Goal: Information Seeking & Learning: Learn about a topic

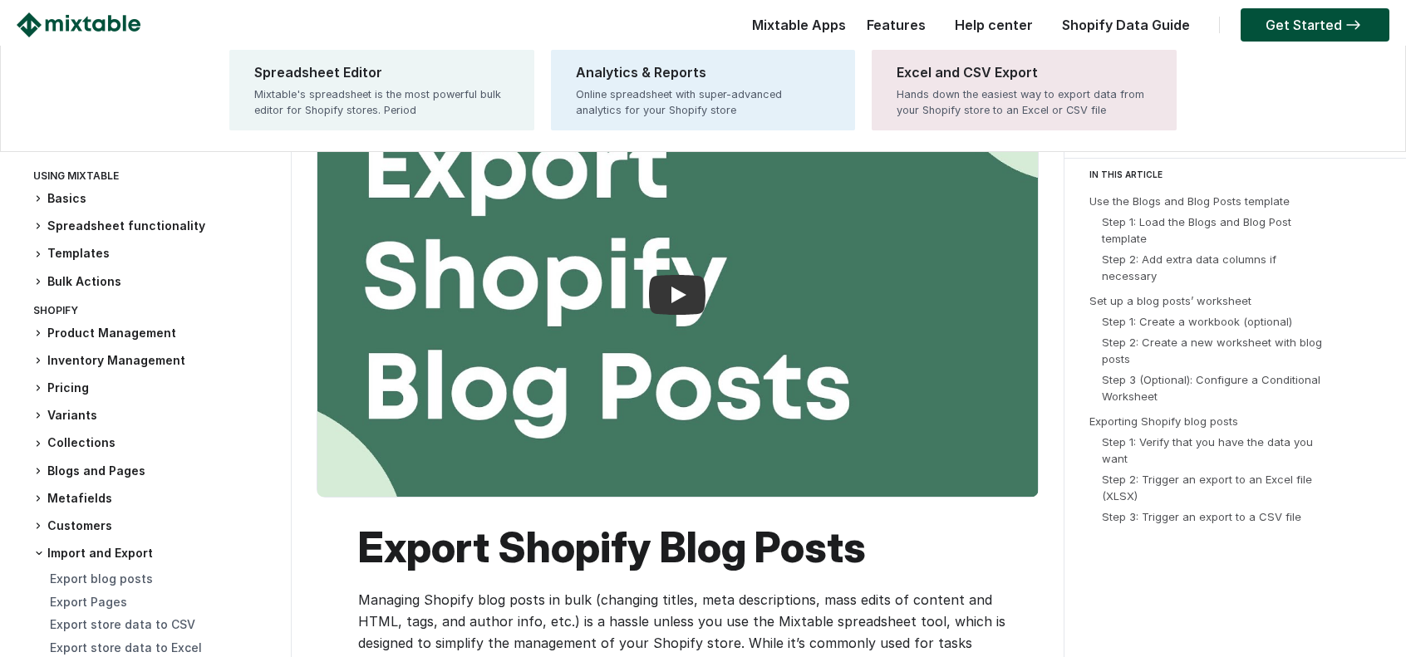
click at [810, 27] on div "Mixtable Apps Spreadsheet Editor Mixtable's spreadsheet is the most powerful bu…" at bounding box center [795, 28] width 102 height 33
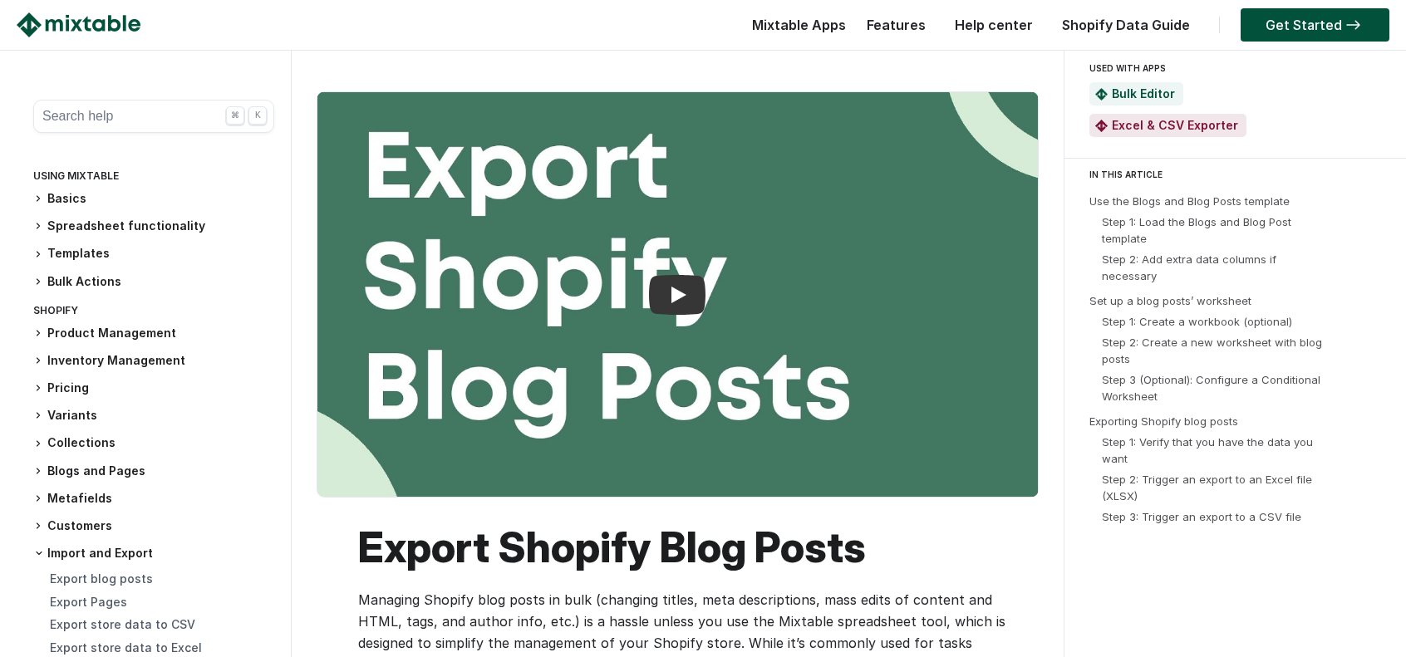
click at [916, 26] on link "Features" at bounding box center [896, 25] width 76 height 17
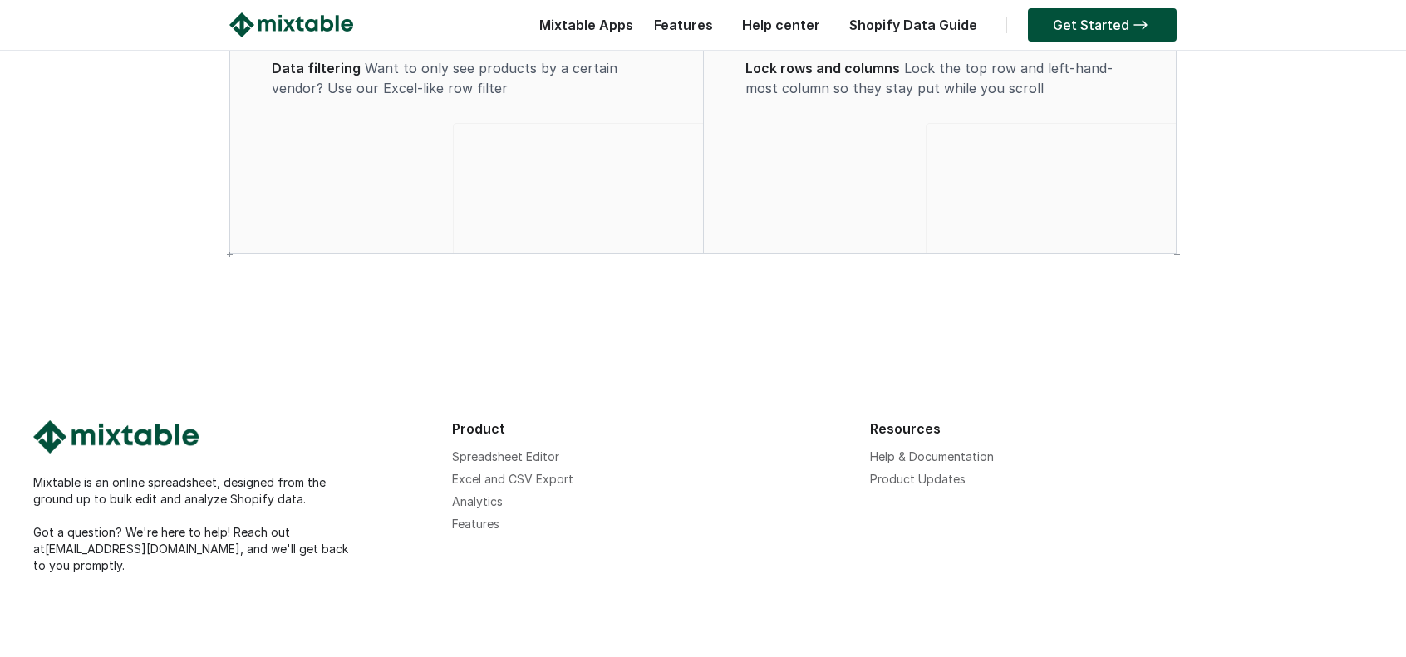
scroll to position [1413, 0]
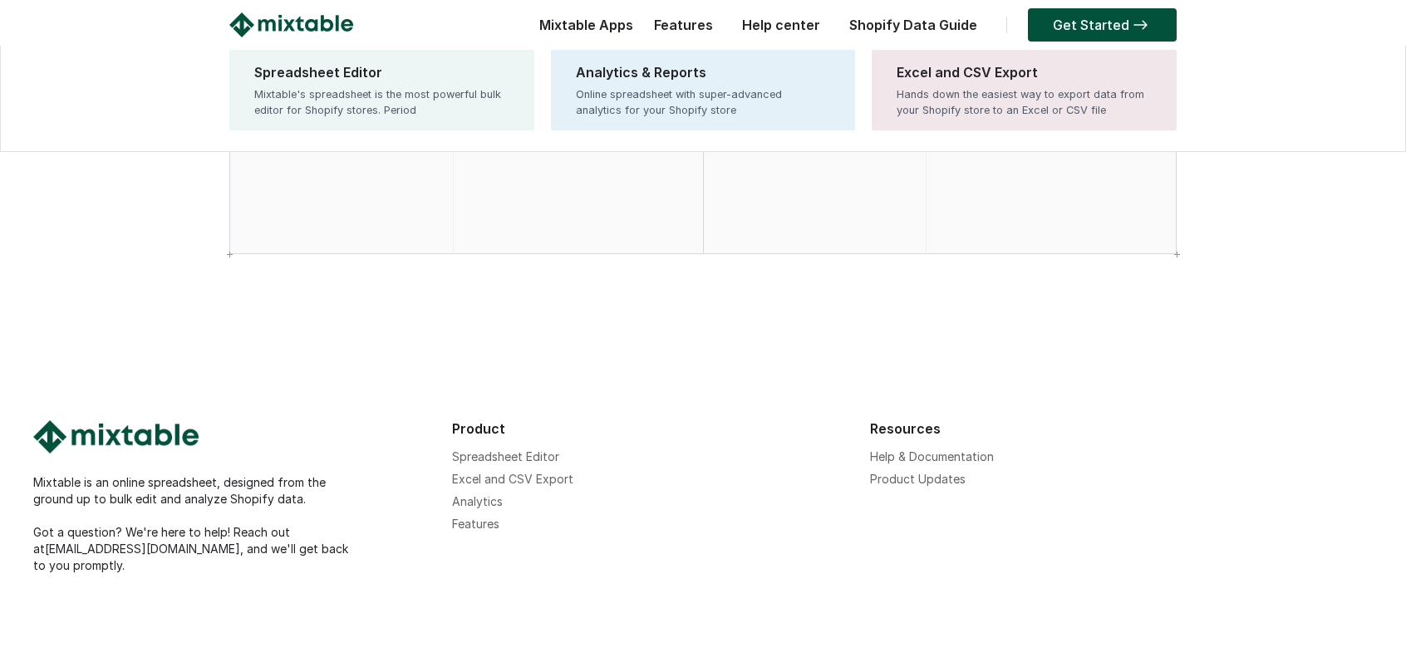
click at [619, 26] on div "Mixtable Apps Spreadsheet Editor Mixtable's spreadsheet is the most powerful bu…" at bounding box center [582, 28] width 102 height 33
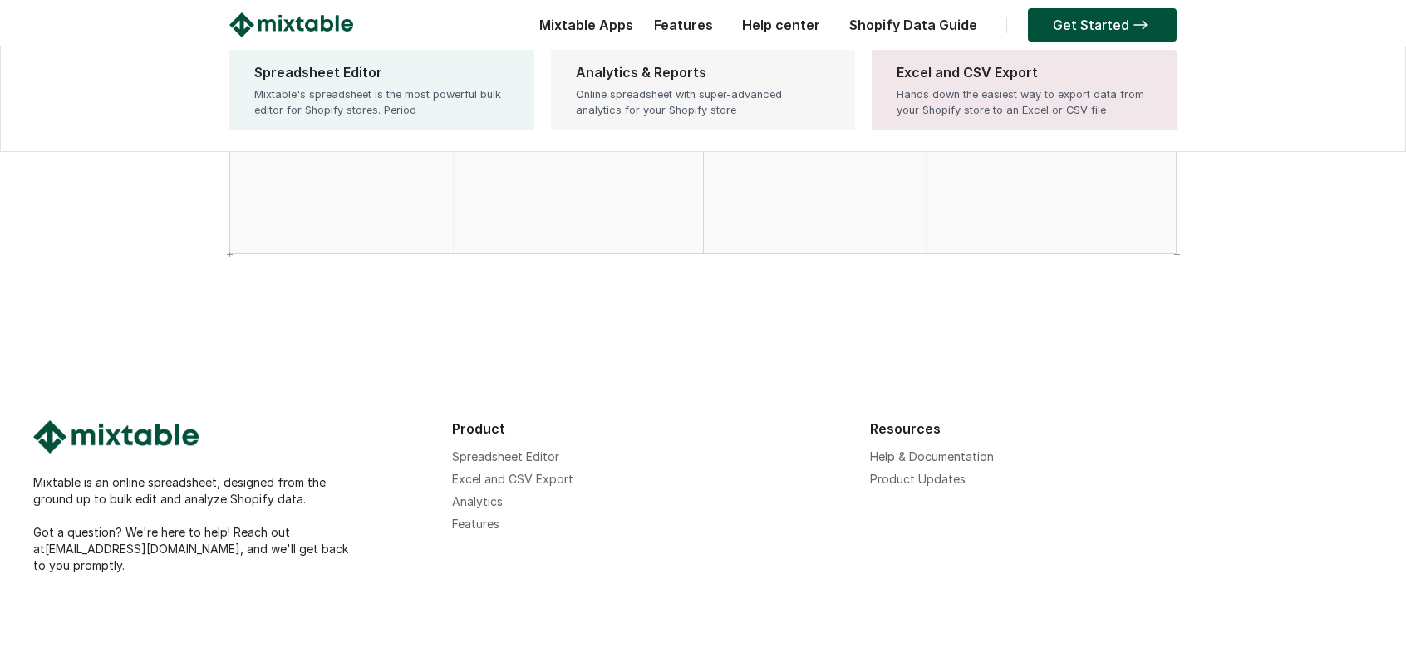
click at [683, 89] on div "Online spreadsheet with super-advanced analytics for your Shopify store" at bounding box center [703, 102] width 255 height 32
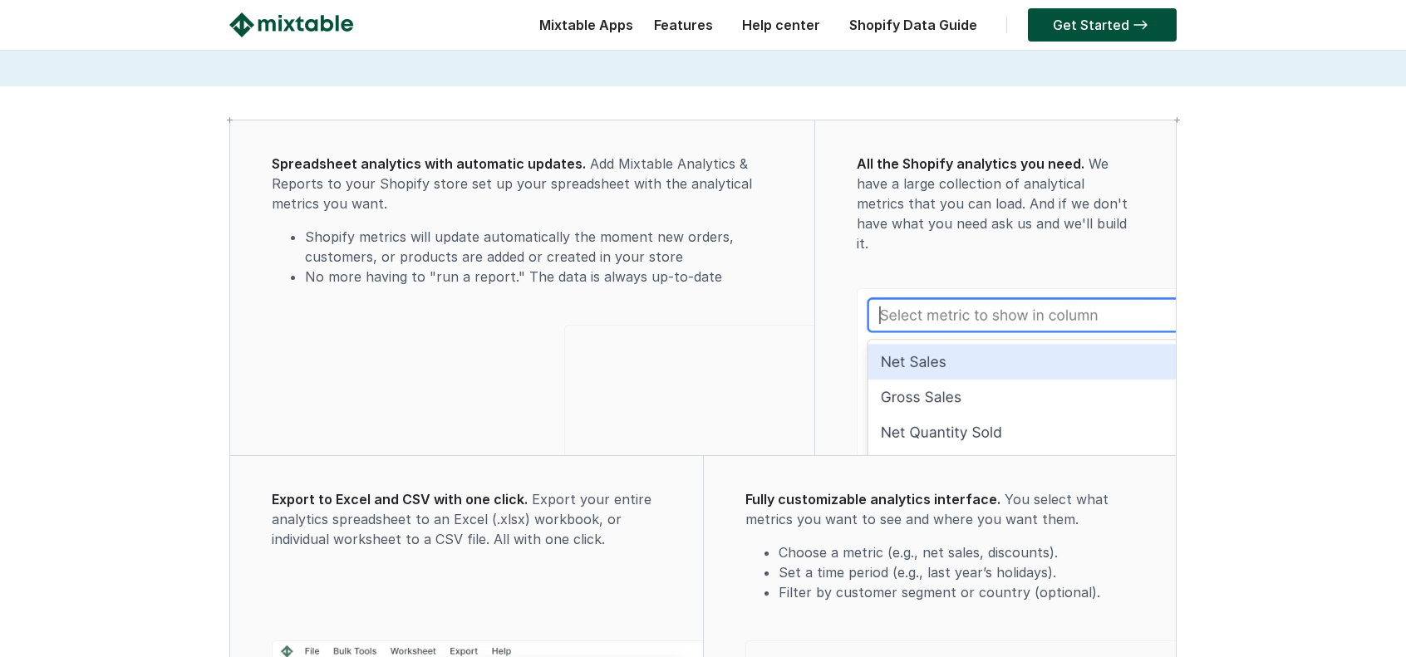
scroll to position [1143, 0]
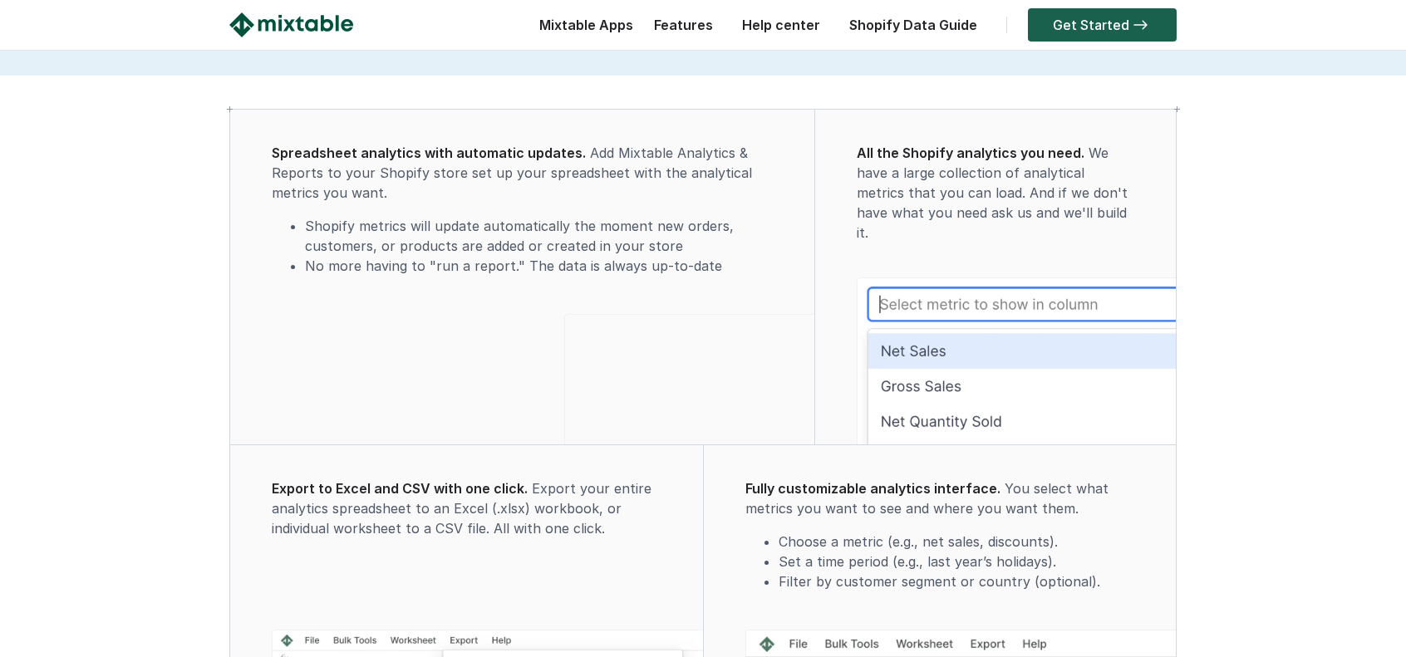
click at [1145, 22] on img at bounding box center [1140, 25] width 22 height 10
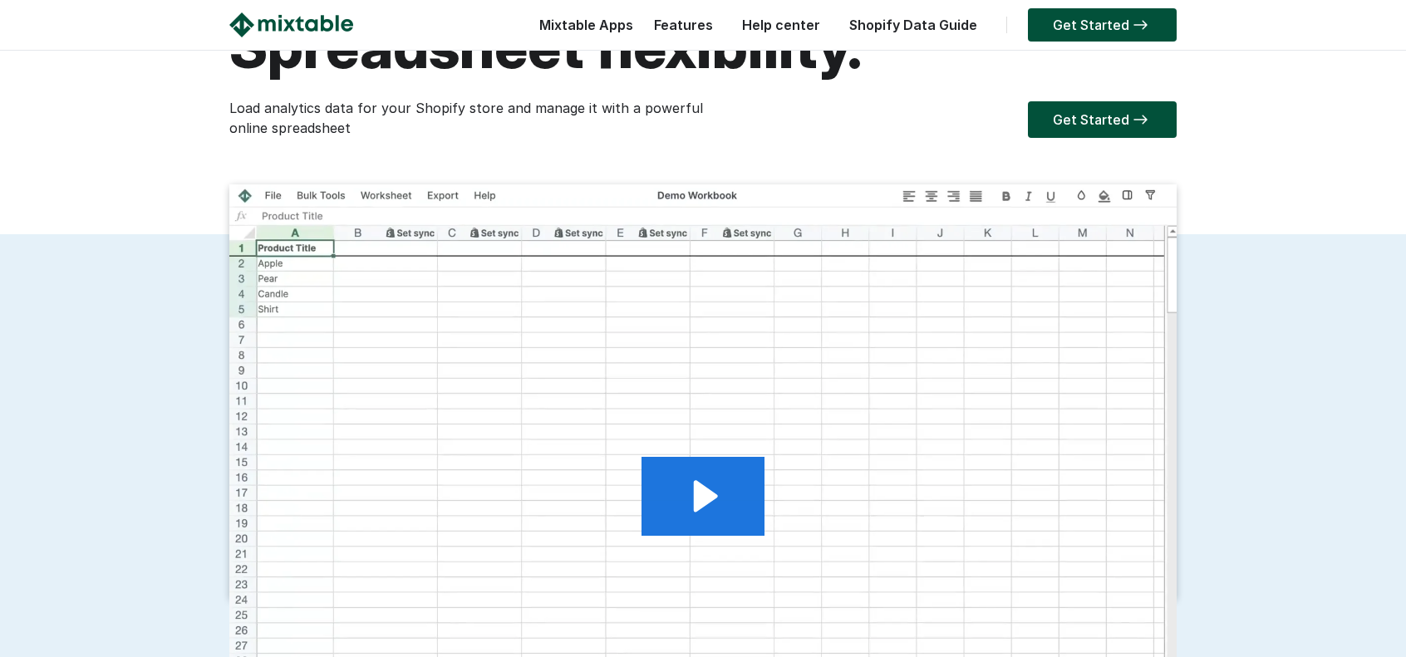
scroll to position [0, 0]
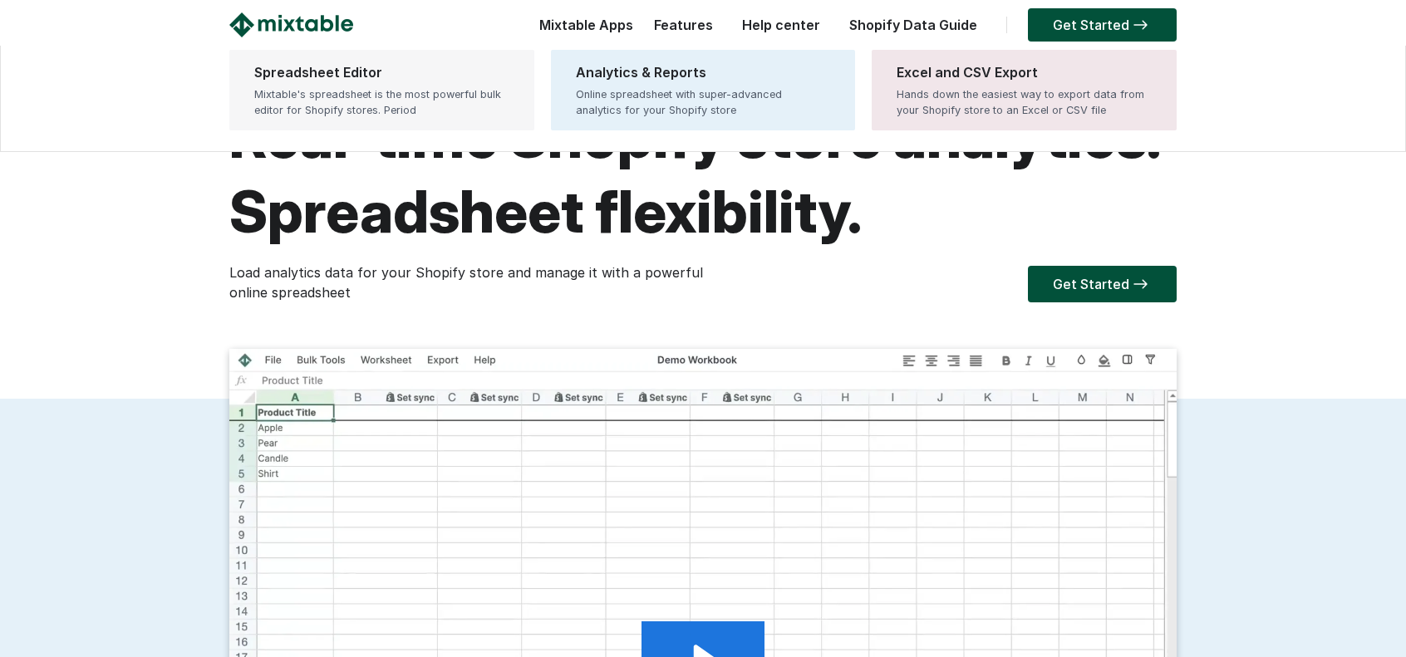
click at [425, 96] on div "Mixtable's spreadsheet is the most powerful bulk editor for Shopify stores. Per…" at bounding box center [381, 102] width 255 height 32
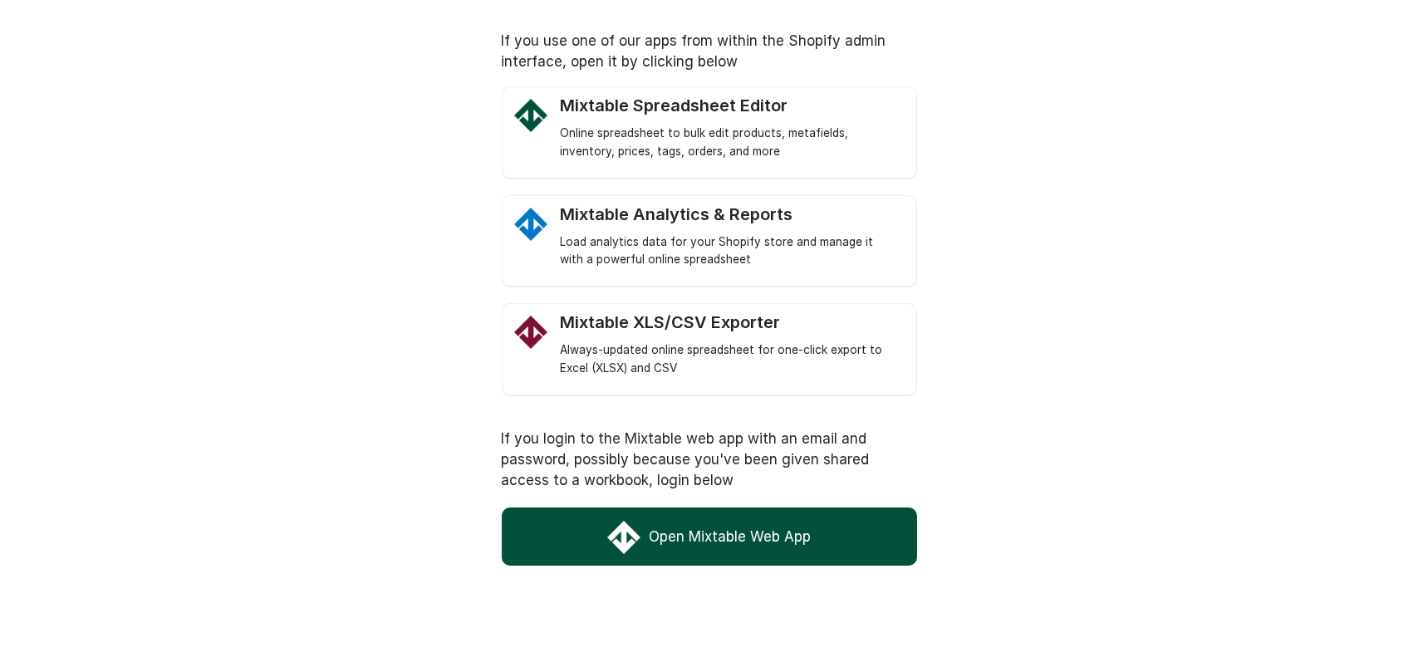
click at [812, 548] on link "Open Mixtable Web App" at bounding box center [709, 537] width 415 height 58
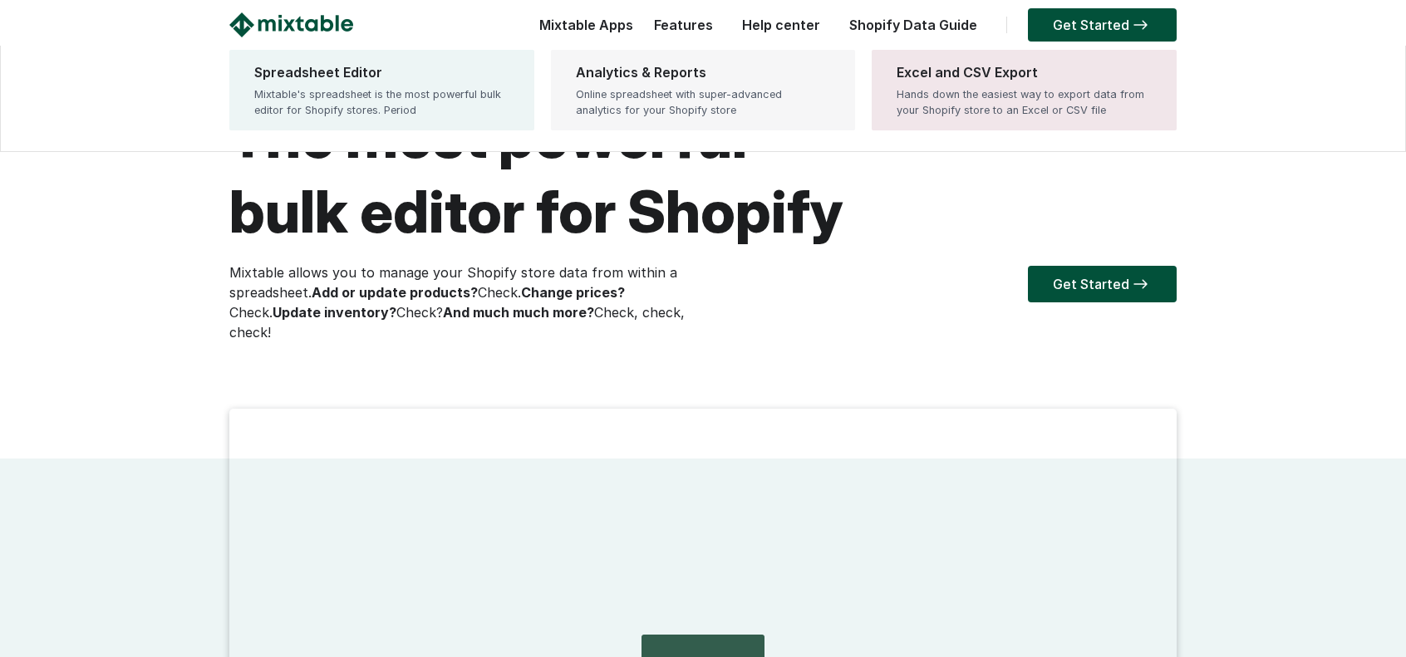
click at [655, 106] on div "Online spreadsheet with super-advanced analytics for your Shopify store" at bounding box center [703, 102] width 255 height 32
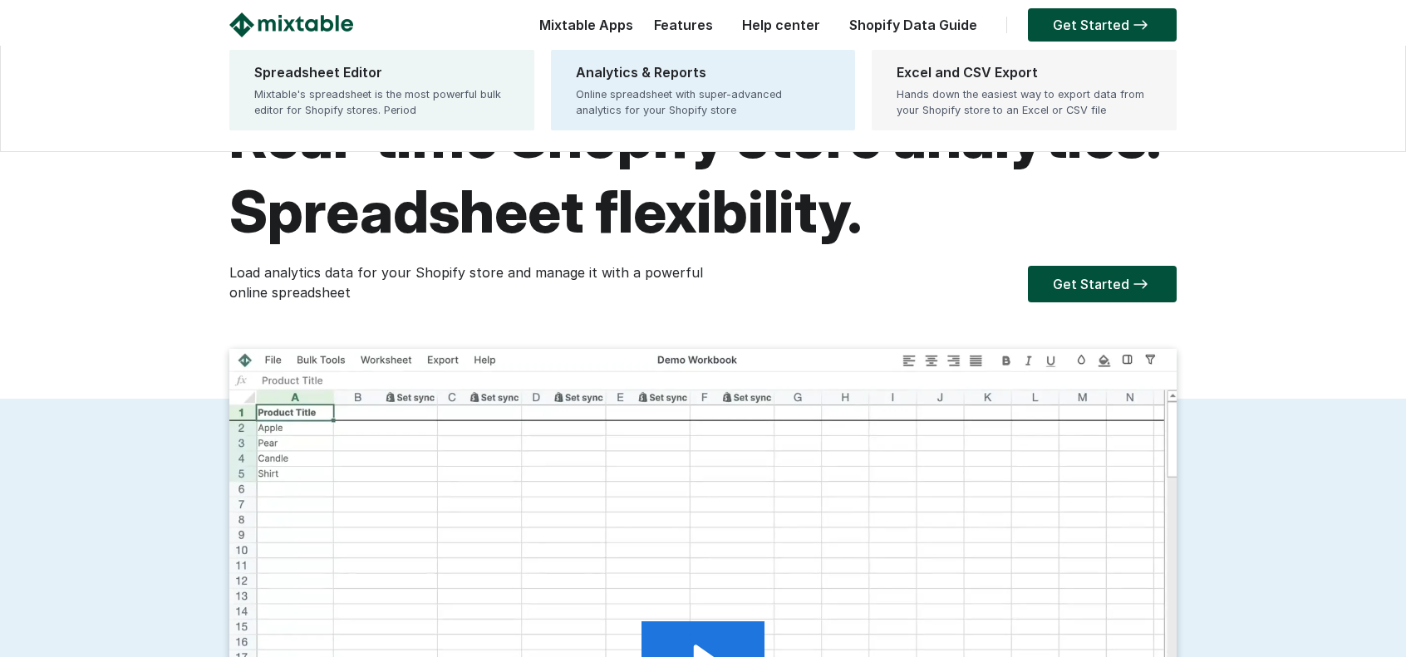
click at [931, 116] on div "Hands down the easiest way to export data from your Shopify store to an Excel o…" at bounding box center [1024, 102] width 255 height 32
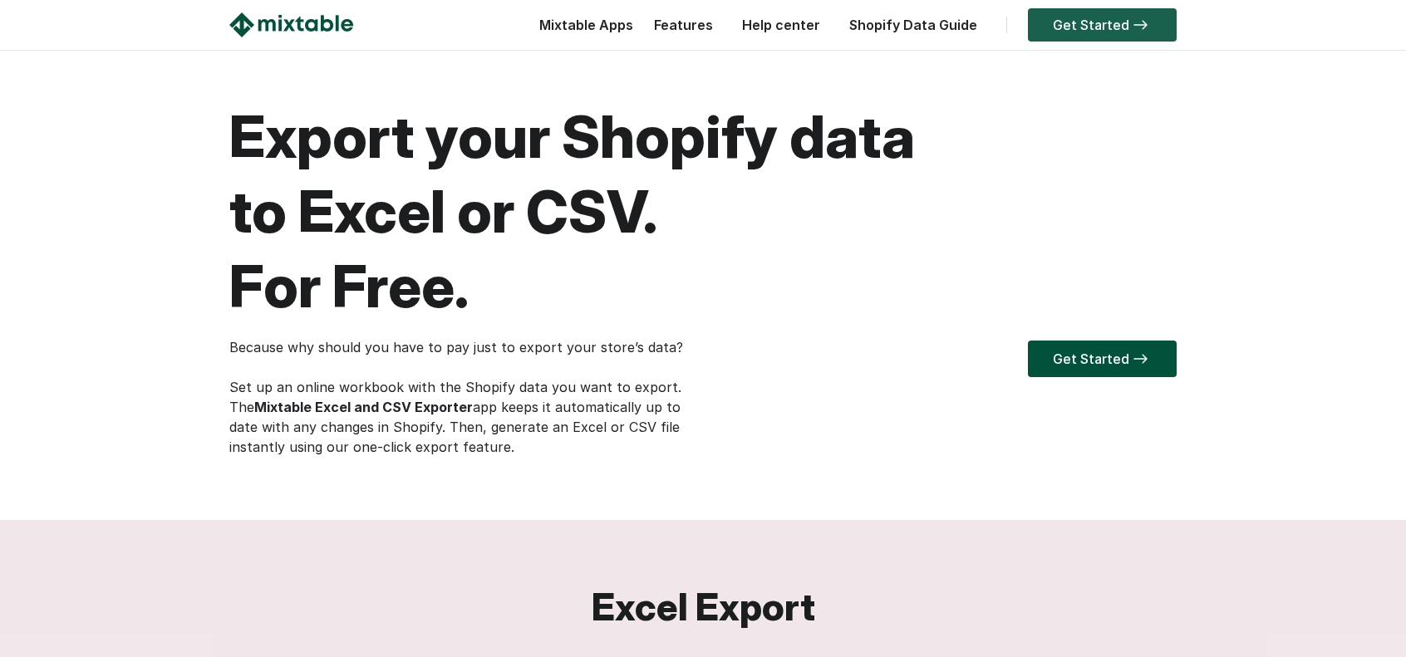
click at [1072, 25] on link "Get Started" at bounding box center [1102, 24] width 149 height 33
click at [1084, 362] on link "Get Started" at bounding box center [1102, 359] width 149 height 37
